Goal: Information Seeking & Learning: Learn about a topic

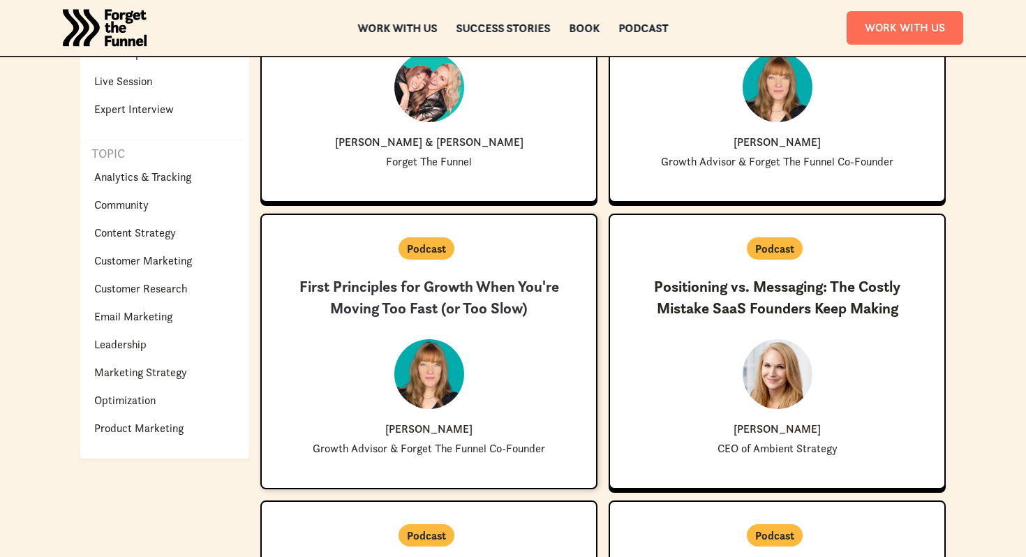
click at [480, 309] on h3 "First Principles for Growth When You're Moving Too Fast (or Too Slow)" at bounding box center [429, 298] width 290 height 43
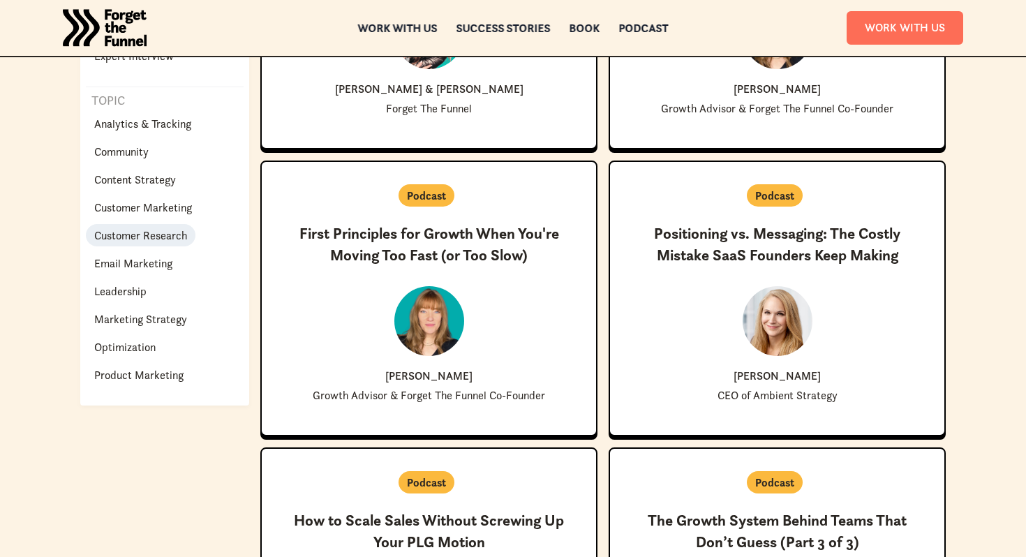
click at [153, 239] on p "Customer Research" at bounding box center [140, 235] width 93 height 17
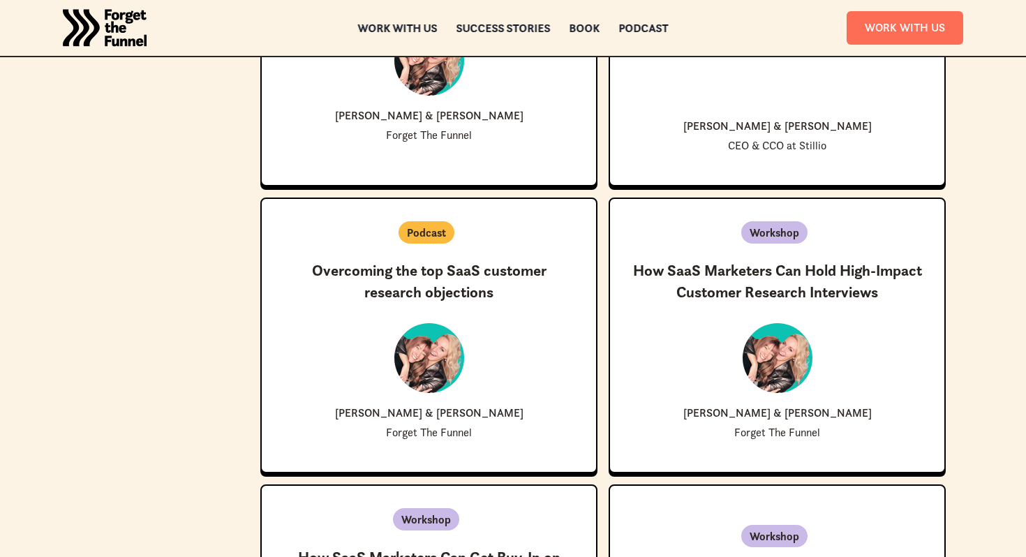
scroll to position [1128, 0]
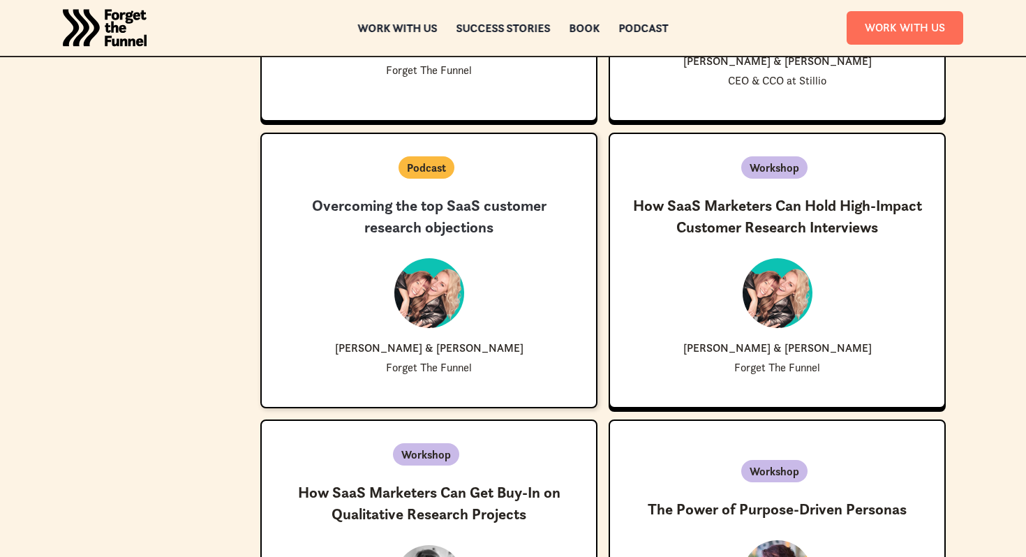
click at [458, 214] on h3 "Overcoming the top SaaS customer research objections" at bounding box center [429, 217] width 290 height 43
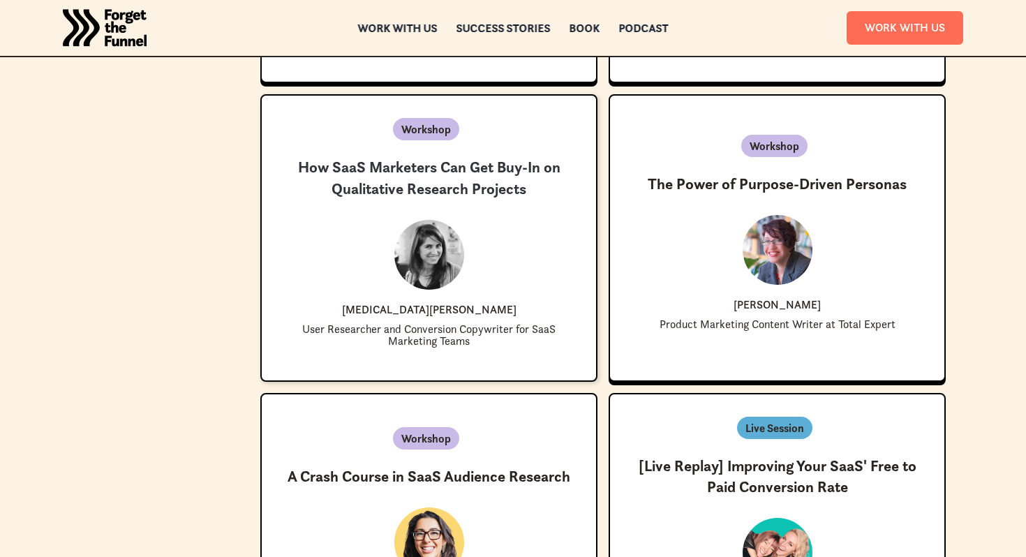
click at [439, 196] on h3 "How SaaS Marketers Can Get Buy-In on Qualitative Research Projects" at bounding box center [429, 178] width 290 height 43
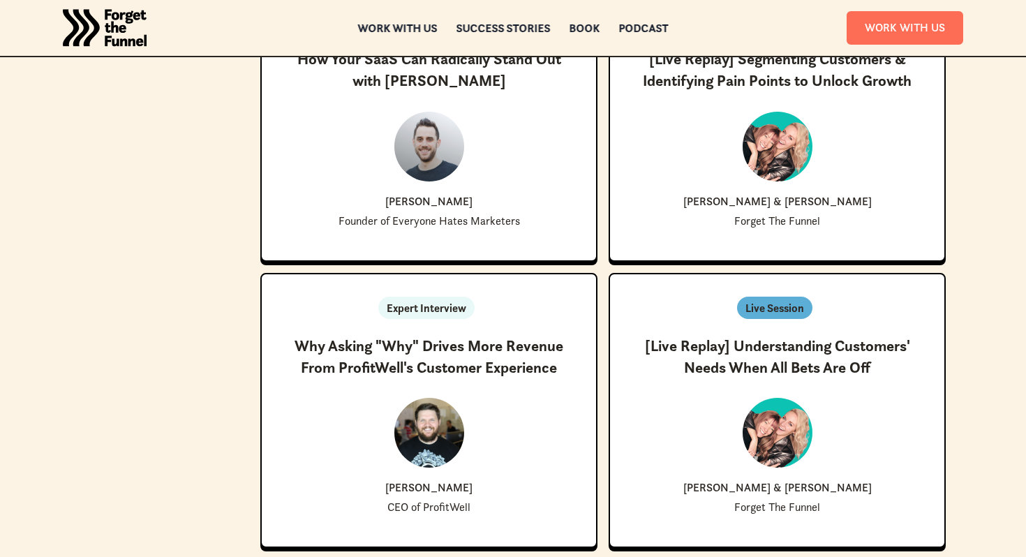
scroll to position [2154, 0]
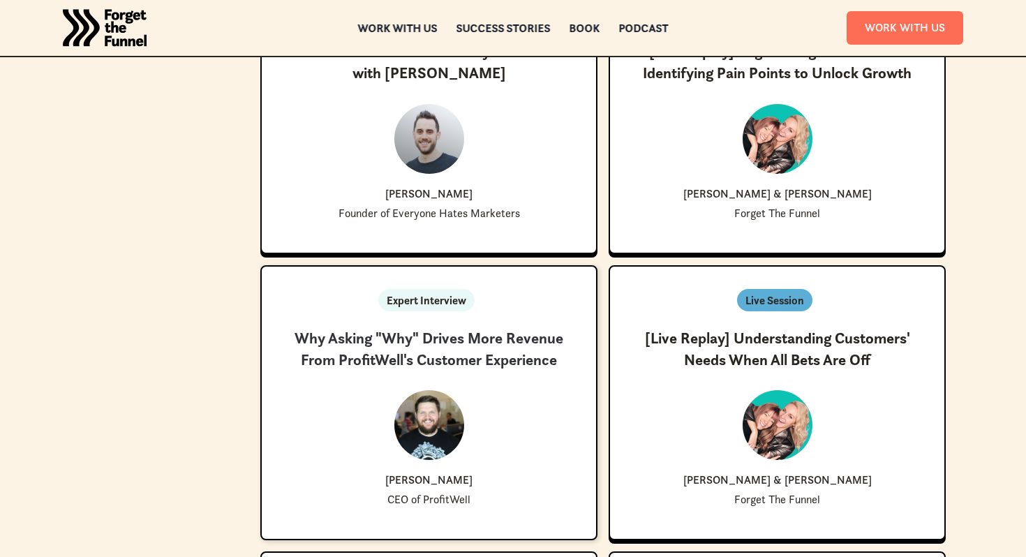
click at [435, 377] on div "New ✨ Coming Soon Why Asking "Why" Drives More Revenue From ProfitWell's Custom…" at bounding box center [429, 417] width 290 height 178
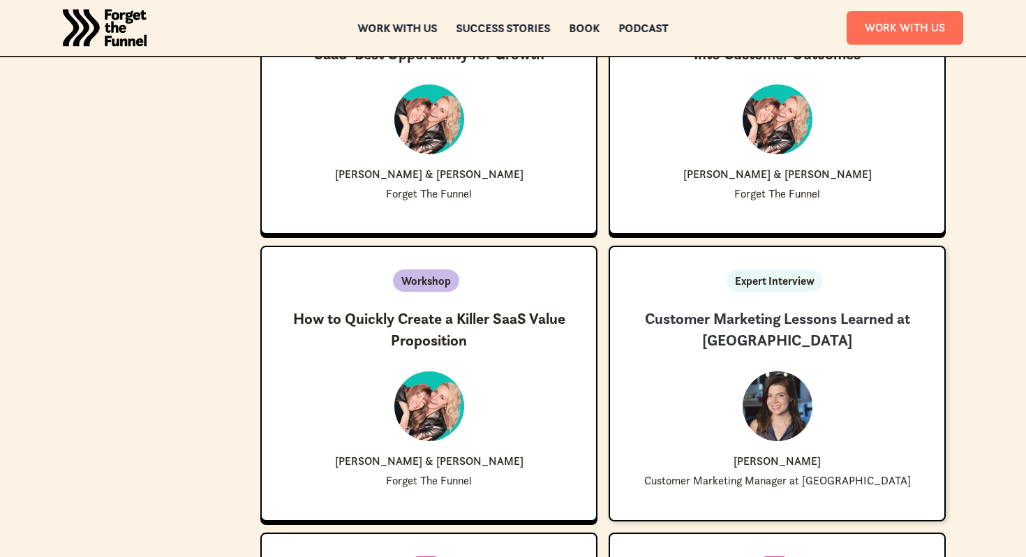
click at [792, 311] on h3 "Customer Marketing Lessons Learned at Loom" at bounding box center [778, 330] width 290 height 43
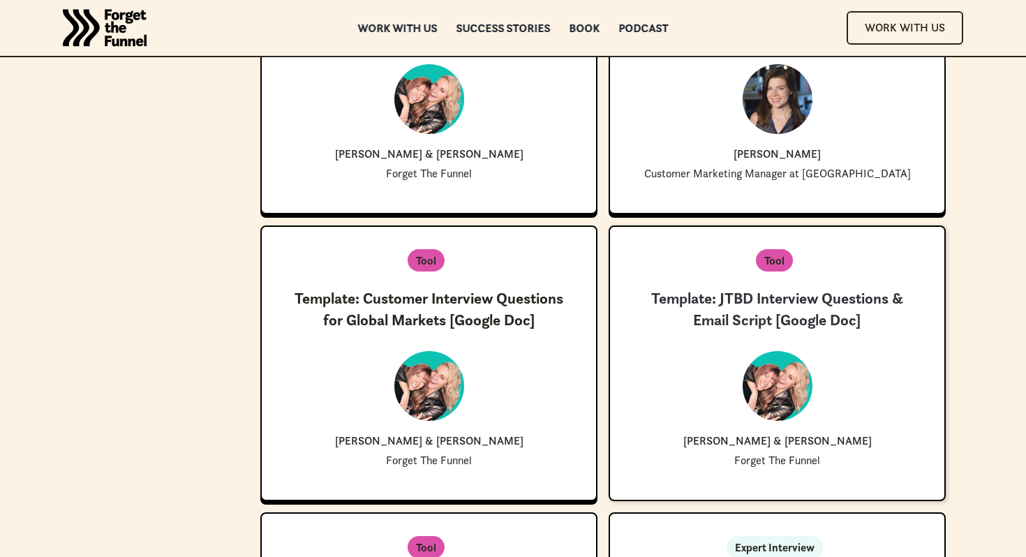
click at [770, 307] on h3 "Template: JTBD Interview Questions & Email Script [Google Doc]" at bounding box center [778, 309] width 290 height 43
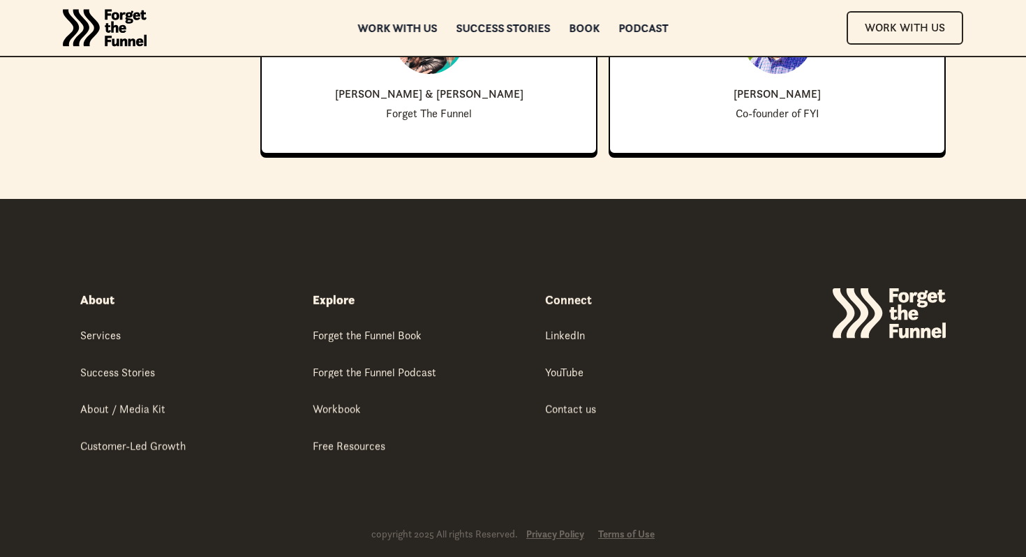
scroll to position [4005, 0]
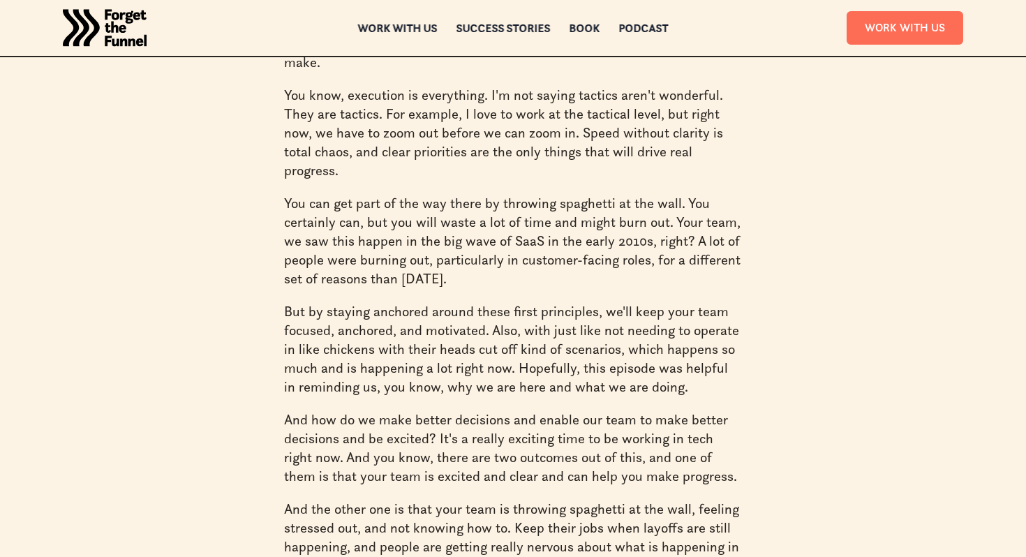
scroll to position [13038, 0]
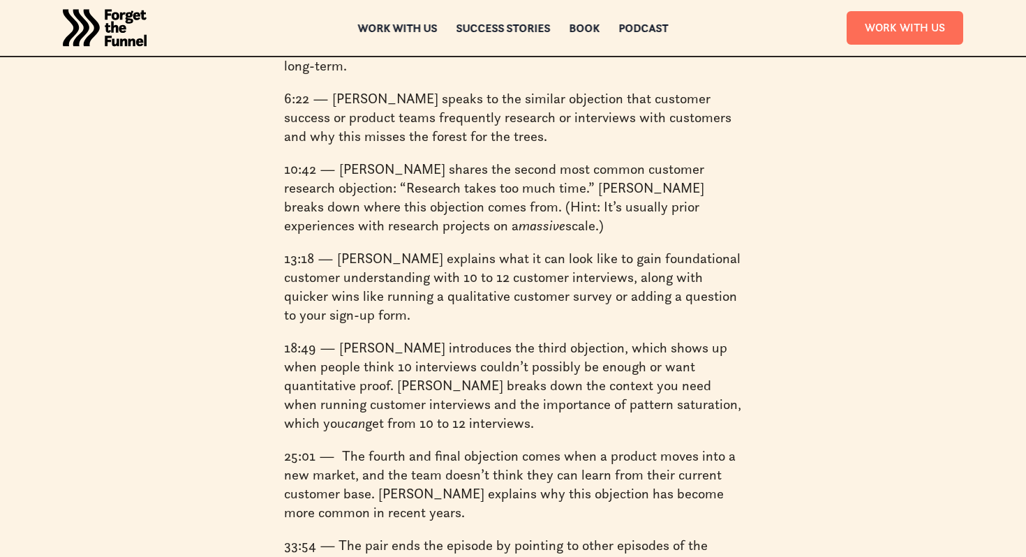
scroll to position [1547, 0]
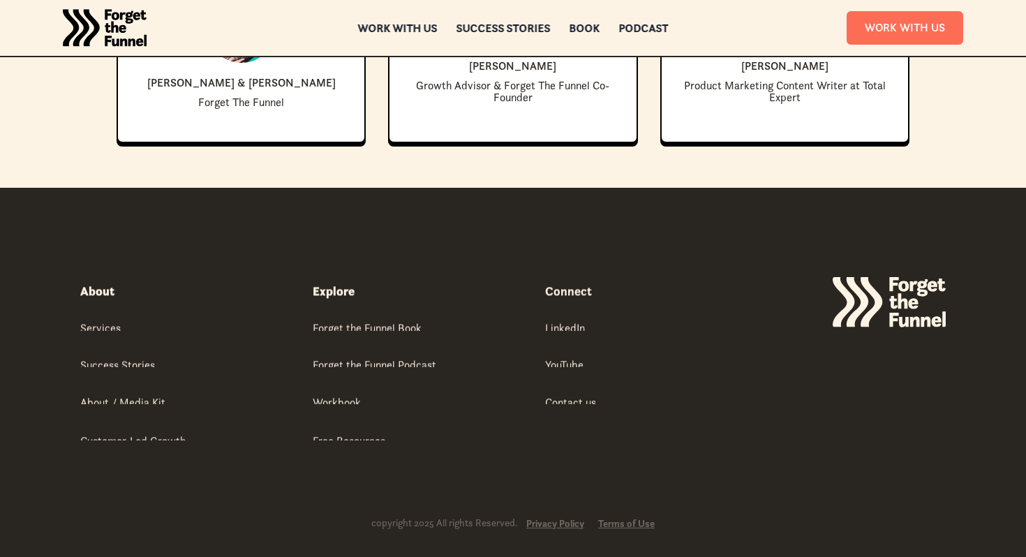
scroll to position [1551, 0]
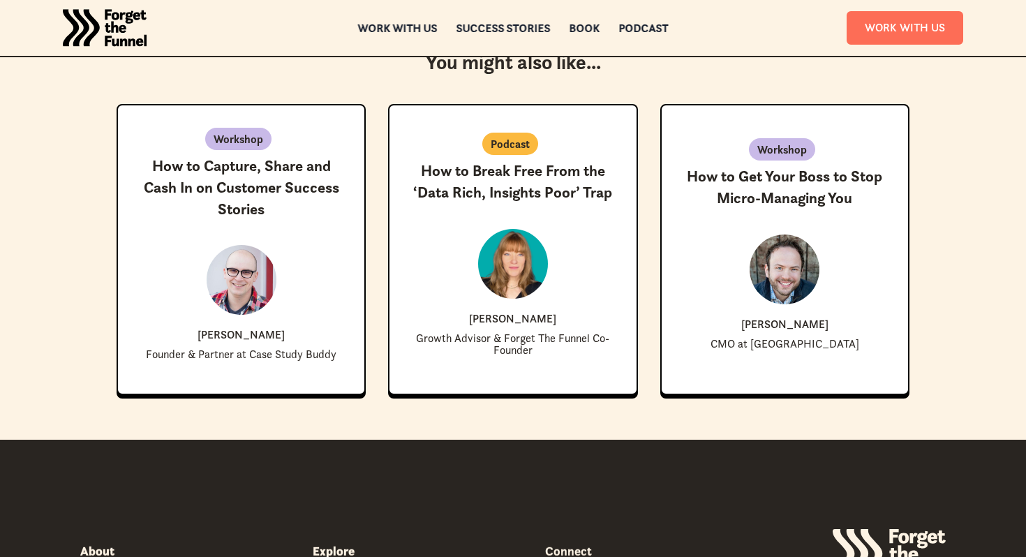
scroll to position [1851, 0]
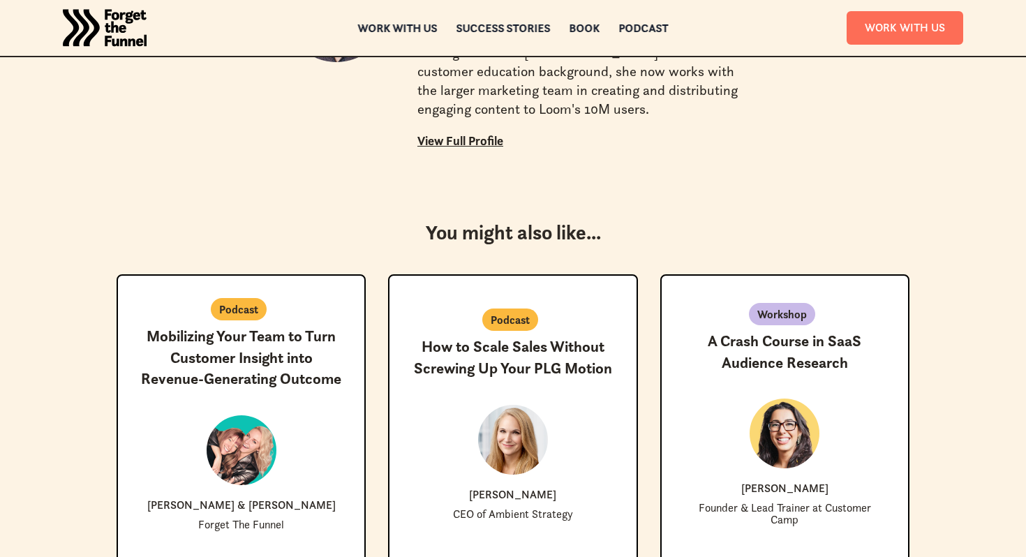
scroll to position [1479, 0]
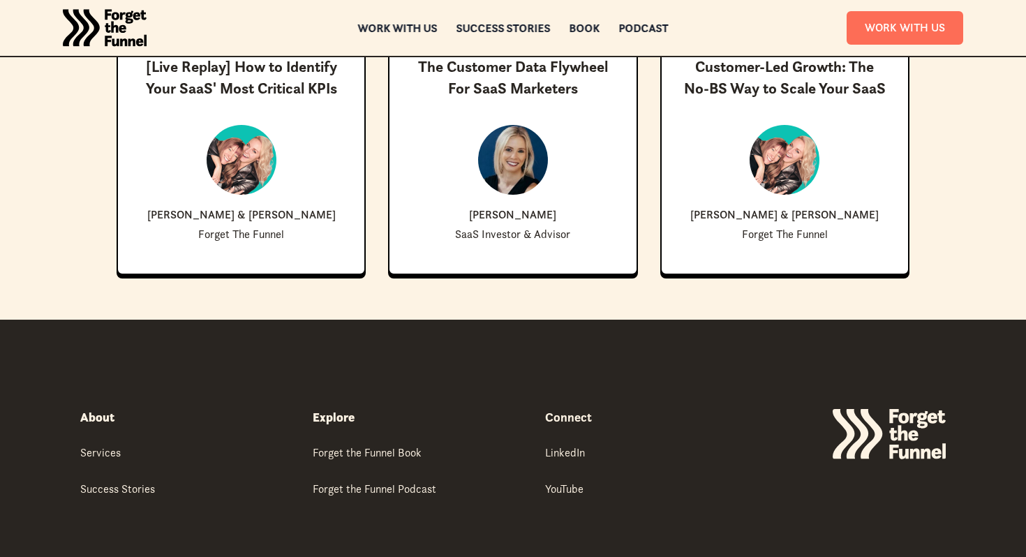
scroll to position [860, 0]
